Goal: Information Seeking & Learning: Learn about a topic

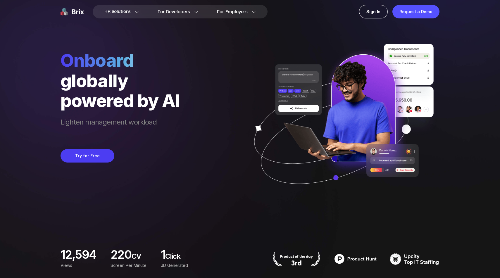
click at [132, 113] on div "Lighten management workload" at bounding box center [120, 124] width 119 height 27
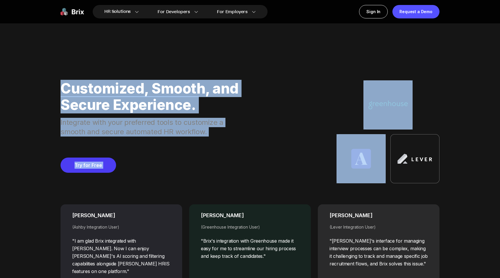
scroll to position [2263, 0]
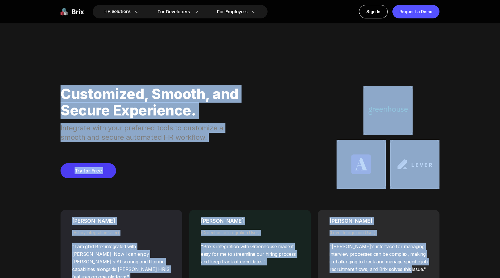
drag, startPoint x: 63, startPoint y: 59, endPoint x: 431, endPoint y: 269, distance: 423.3
copy div "Loremip dolorsit ametcon ad EL Seddoei temporinci utlabore Etd mag Aliq 60,633 …"
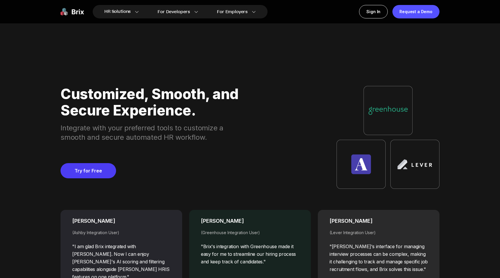
click at [83, 110] on div "Customized, Smooth, and Secure Experience." at bounding box center [151, 102] width 180 height 33
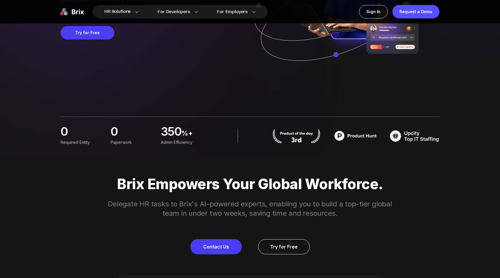
scroll to position [123, 0]
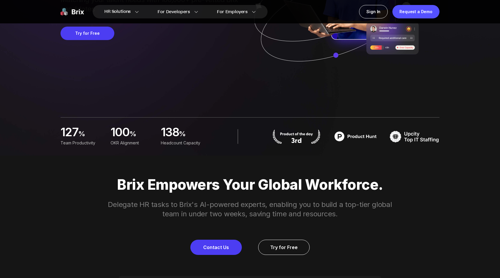
click at [353, 138] on img at bounding box center [356, 136] width 50 height 15
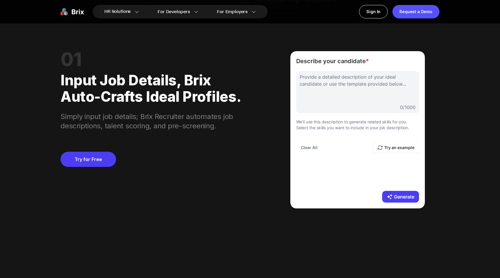
scroll to position [523, 0]
click at [363, 78] on div at bounding box center [358, 87] width 116 height 29
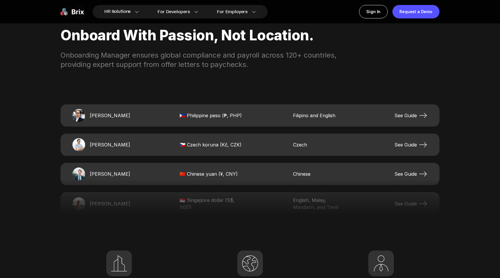
scroll to position [1185, 0]
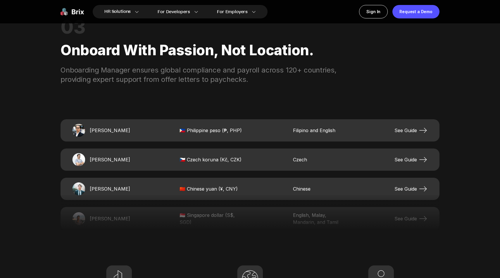
click at [406, 128] on span "See Guide" at bounding box center [410, 130] width 33 height 9
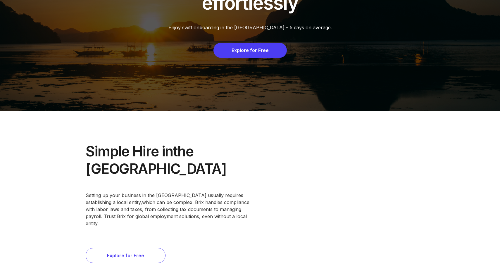
scroll to position [104, 0]
